Goal: Information Seeking & Learning: Learn about a topic

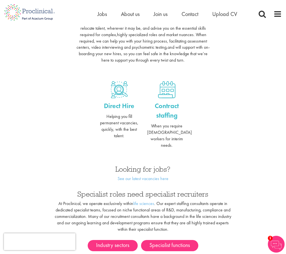
scroll to position [227, 0]
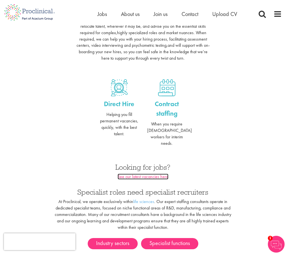
click at [160, 173] on link "See our latest vacancies here" at bounding box center [143, 176] width 51 height 6
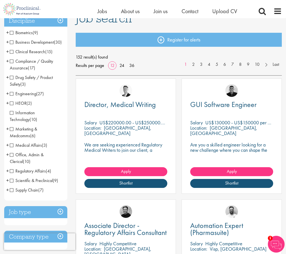
scroll to position [49, 0]
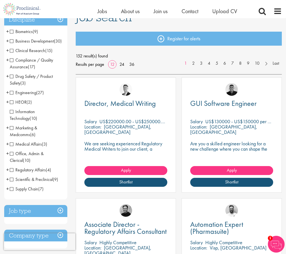
click at [12, 59] on span "Compliance / Quality Assurance" at bounding box center [31, 63] width 43 height 13
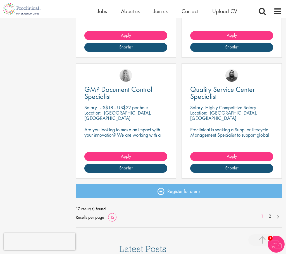
scroll to position [667, 0]
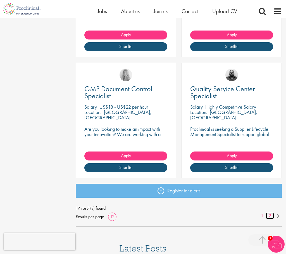
click at [270, 215] on link "2" at bounding box center [270, 215] width 8 height 6
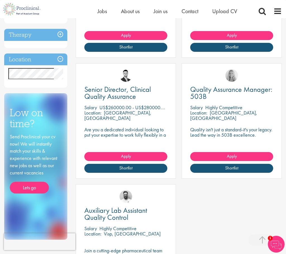
scroll to position [186, 0]
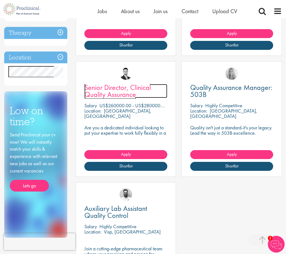
click at [137, 88] on span "Senior Director, Clinical Quality Assurance" at bounding box center [117, 90] width 67 height 16
